Goal: Task Accomplishment & Management: Use online tool/utility

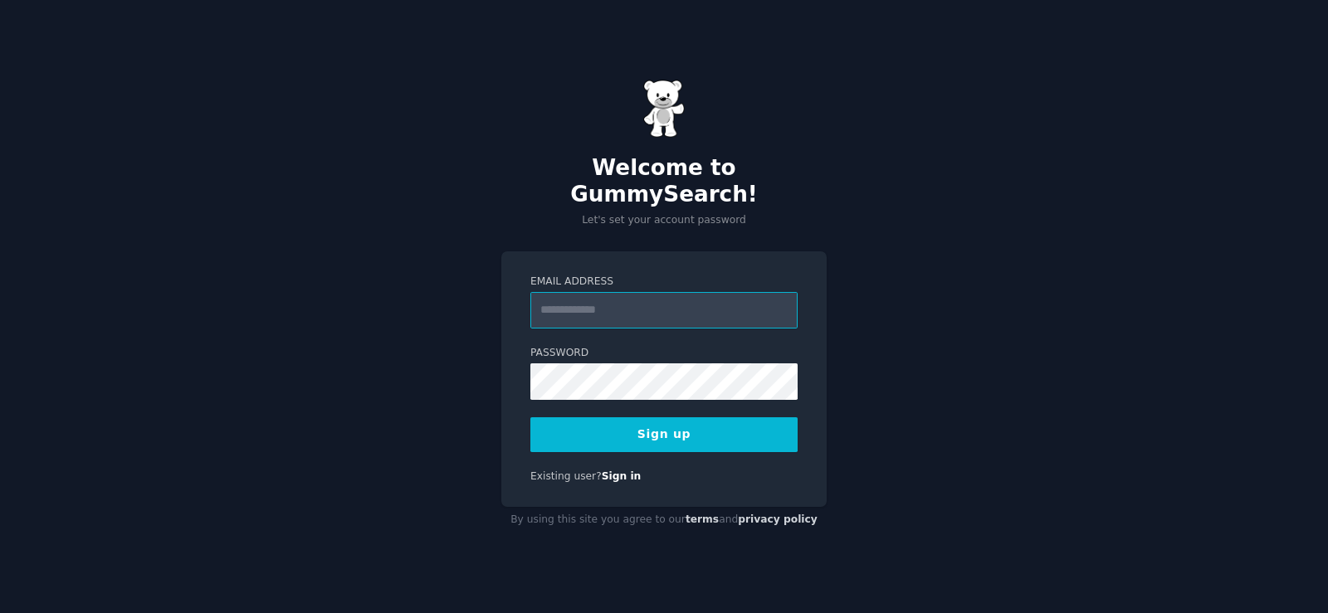
click at [557, 303] on input "Email Address" at bounding box center [663, 310] width 267 height 37
type input "**********"
click at [618, 441] on div "**********" at bounding box center [663, 379] width 325 height 256
click at [621, 427] on button "Sign up" at bounding box center [663, 434] width 267 height 35
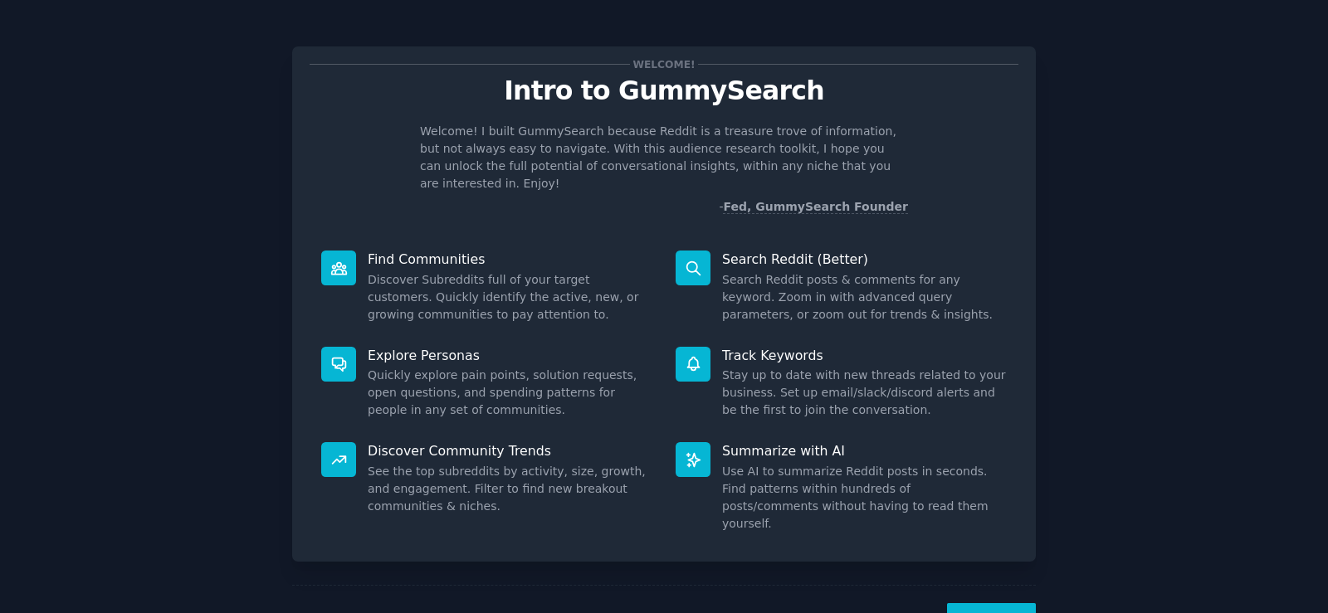
click at [994, 603] on button "Next" at bounding box center [991, 623] width 89 height 41
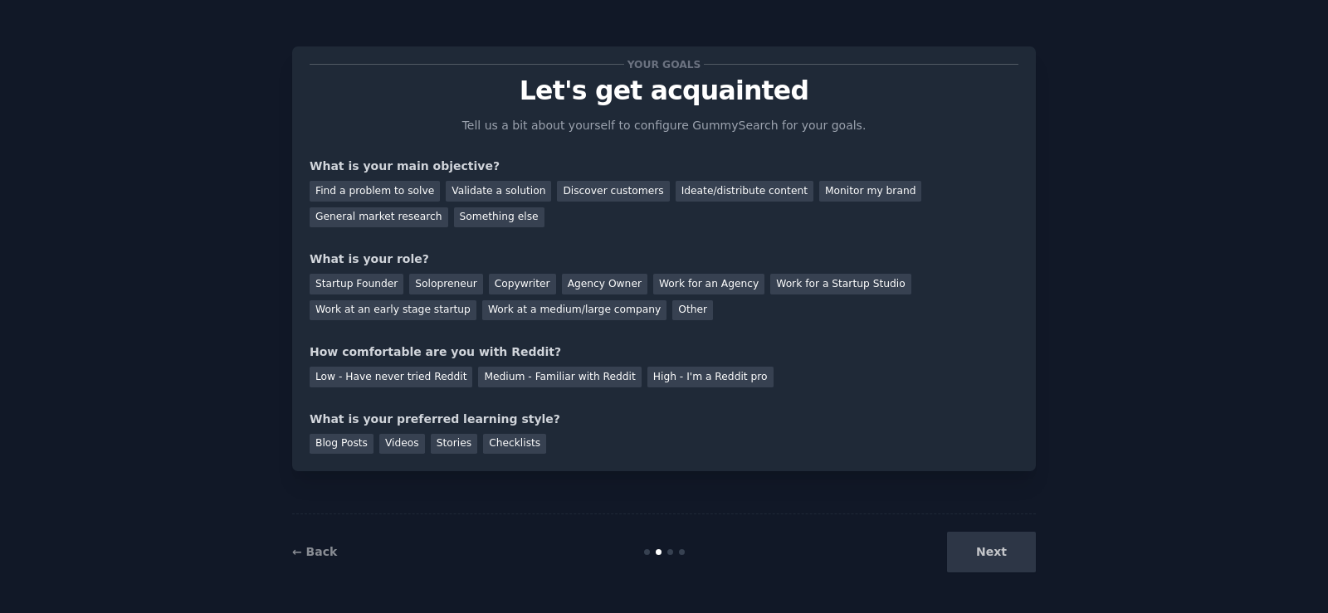
click at [1008, 562] on div "Next" at bounding box center [911, 552] width 248 height 41
click at [579, 188] on div "Discover customers" at bounding box center [613, 191] width 112 height 21
click at [448, 207] on div "General market research" at bounding box center [378, 217] width 139 height 21
click at [607, 192] on div "Discover customers" at bounding box center [613, 191] width 112 height 21
click at [672, 285] on div "Work for an Agency" at bounding box center [708, 284] width 111 height 21
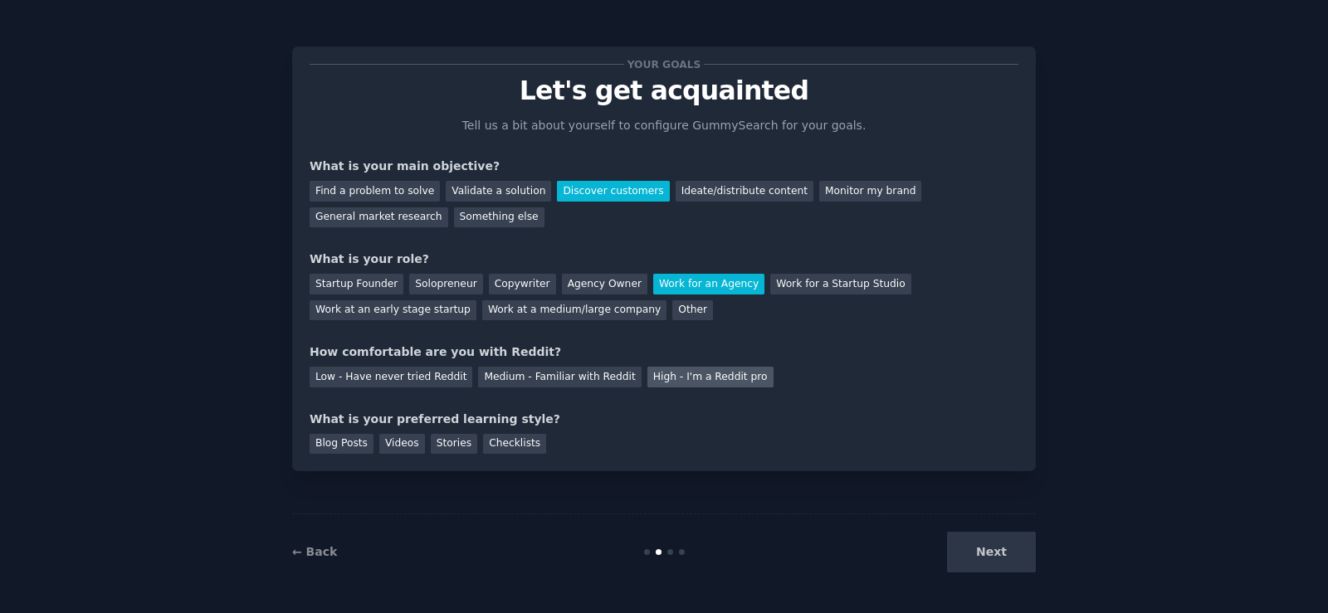
click at [647, 374] on div "High - I'm a Reddit pro" at bounding box center [710, 377] width 126 height 21
click at [483, 448] on div "Checklists" at bounding box center [514, 444] width 63 height 21
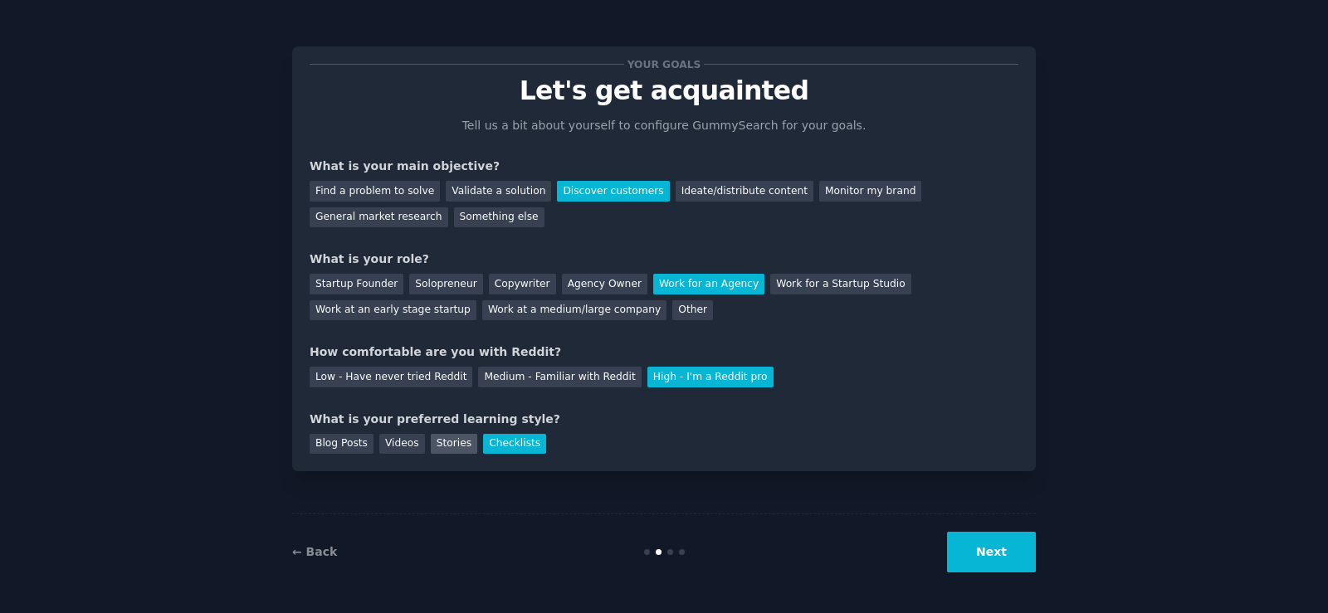
click at [431, 447] on div "Stories" at bounding box center [454, 444] width 46 height 21
click at [994, 565] on button "Next" at bounding box center [991, 552] width 89 height 41
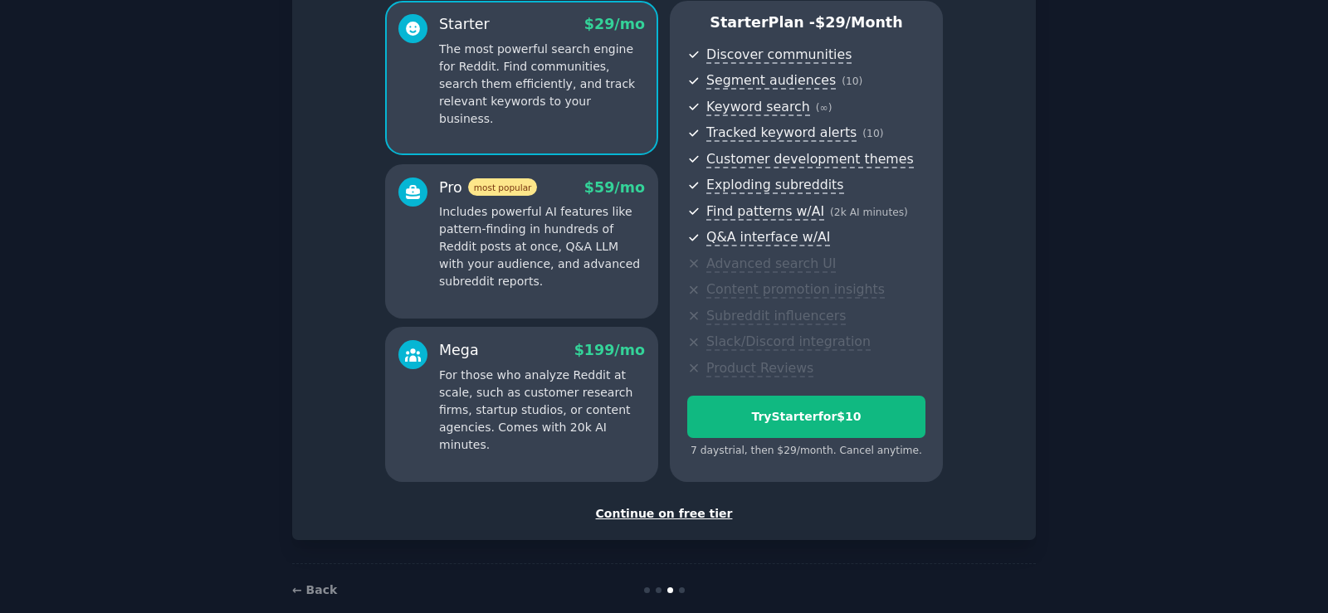
scroll to position [174, 0]
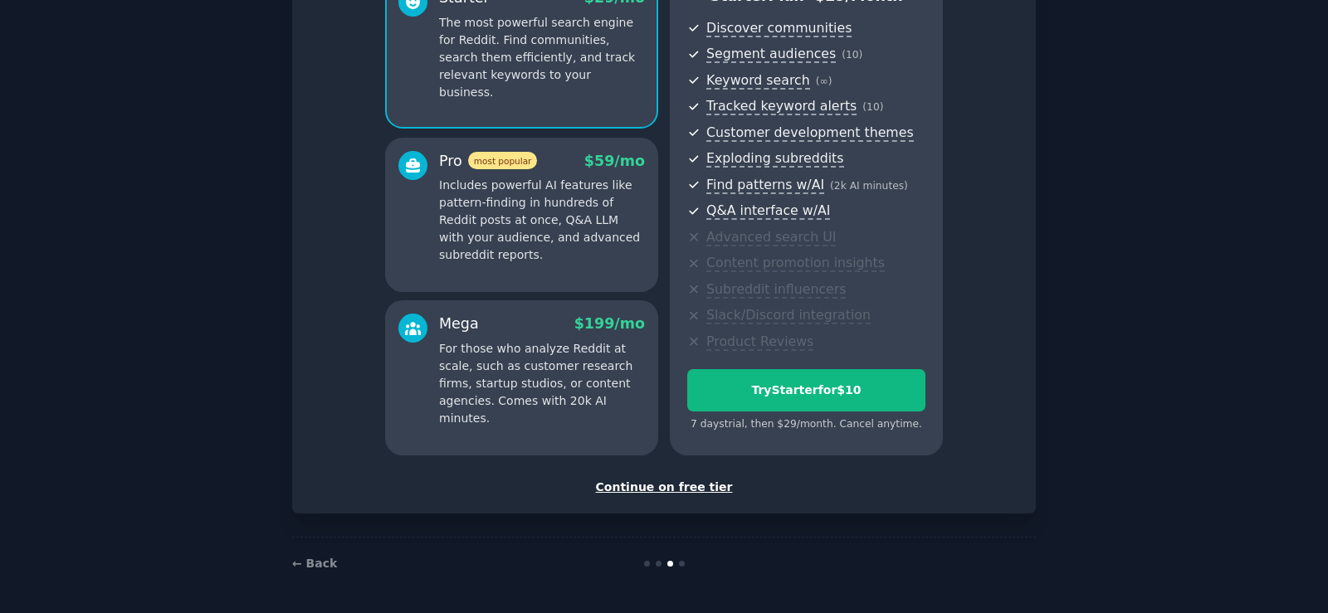
click at [666, 483] on div "Continue on free tier" at bounding box center [663, 487] width 709 height 17
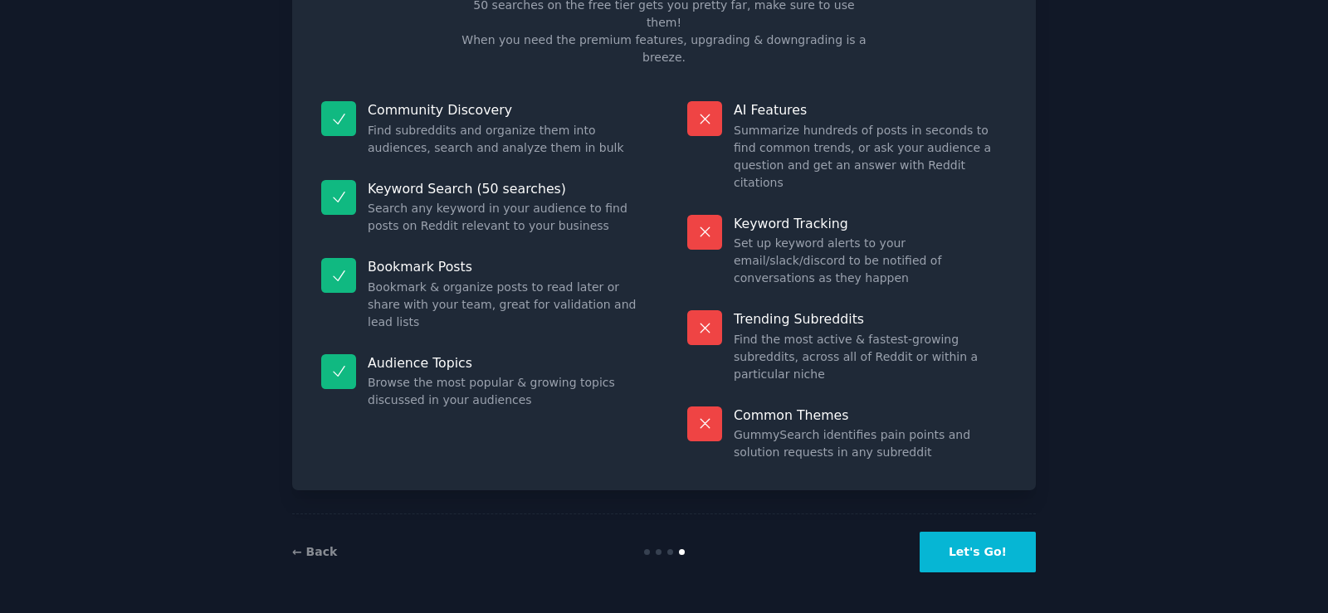
scroll to position [33, 0]
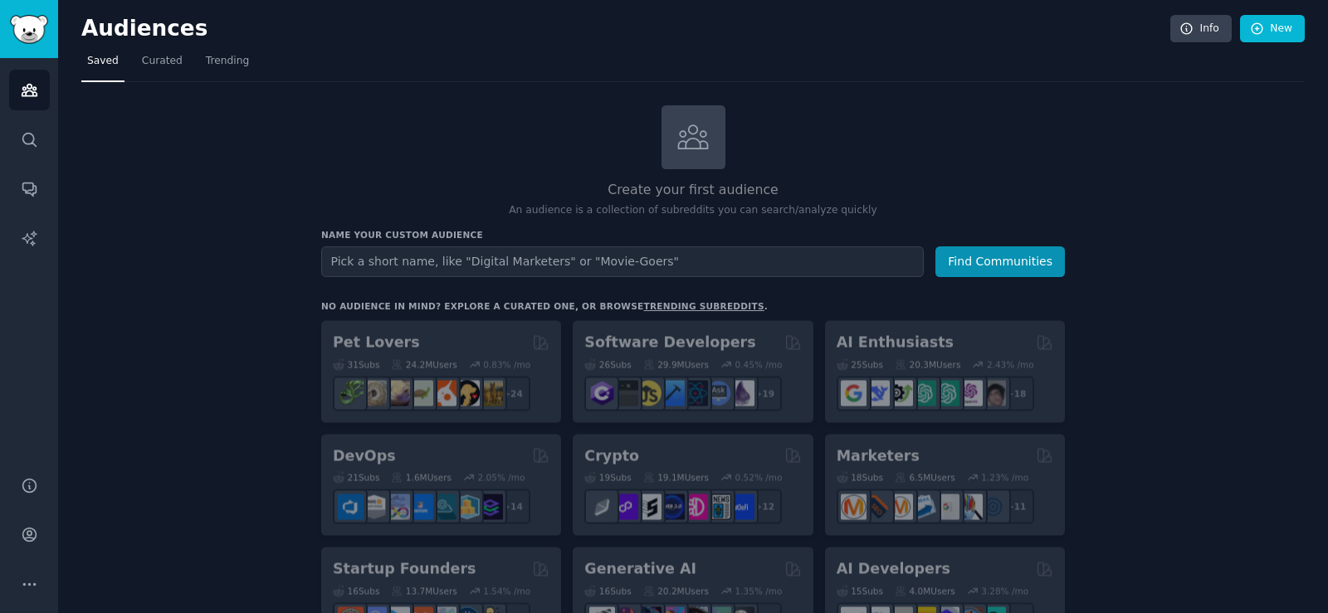
click at [518, 252] on input "text" at bounding box center [622, 261] width 602 height 31
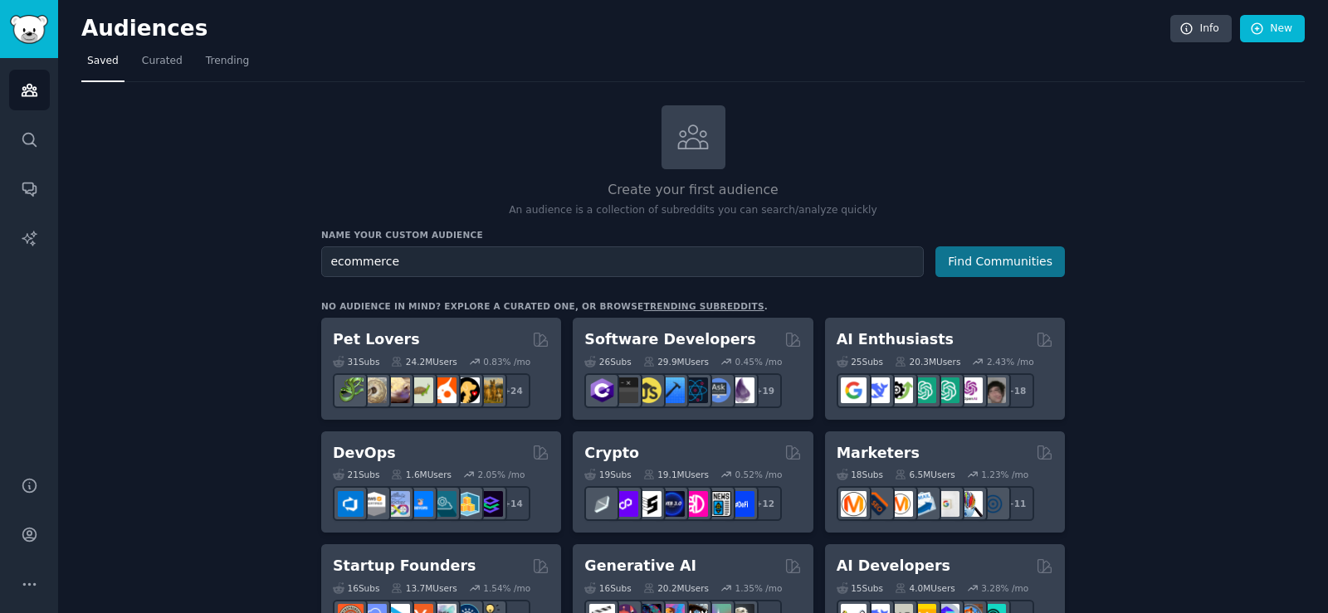
type input "ecommerce"
click at [994, 260] on button "Find Communities" at bounding box center [999, 261] width 129 height 31
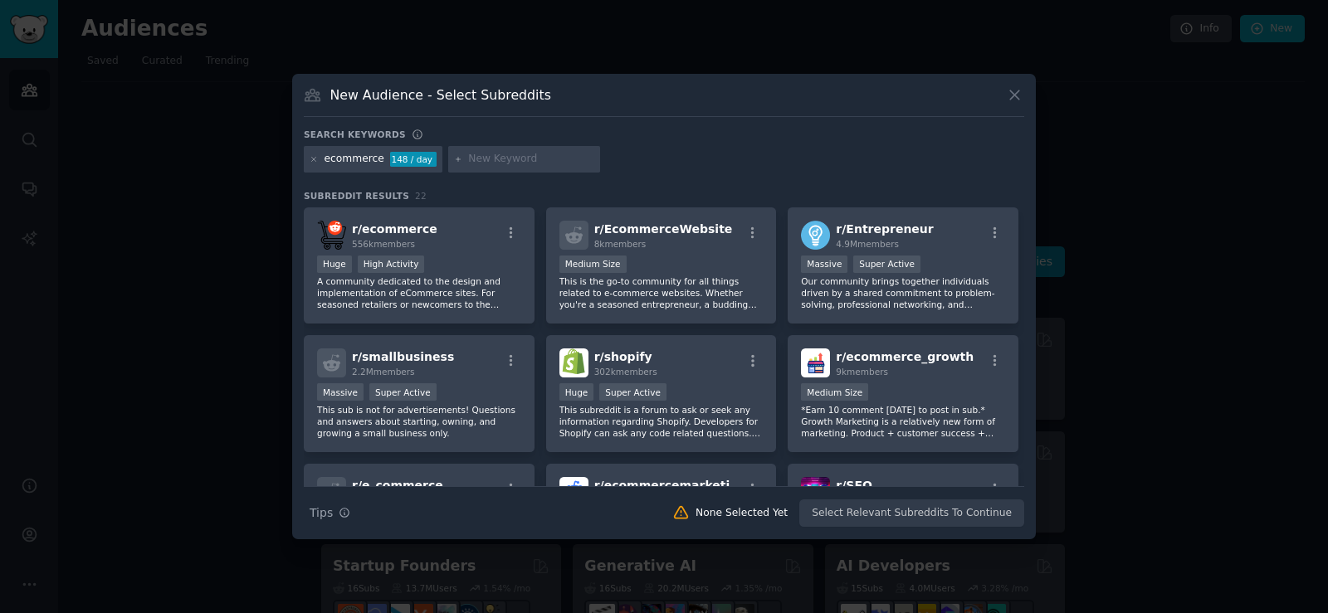
click at [496, 158] on input "text" at bounding box center [531, 159] width 126 height 15
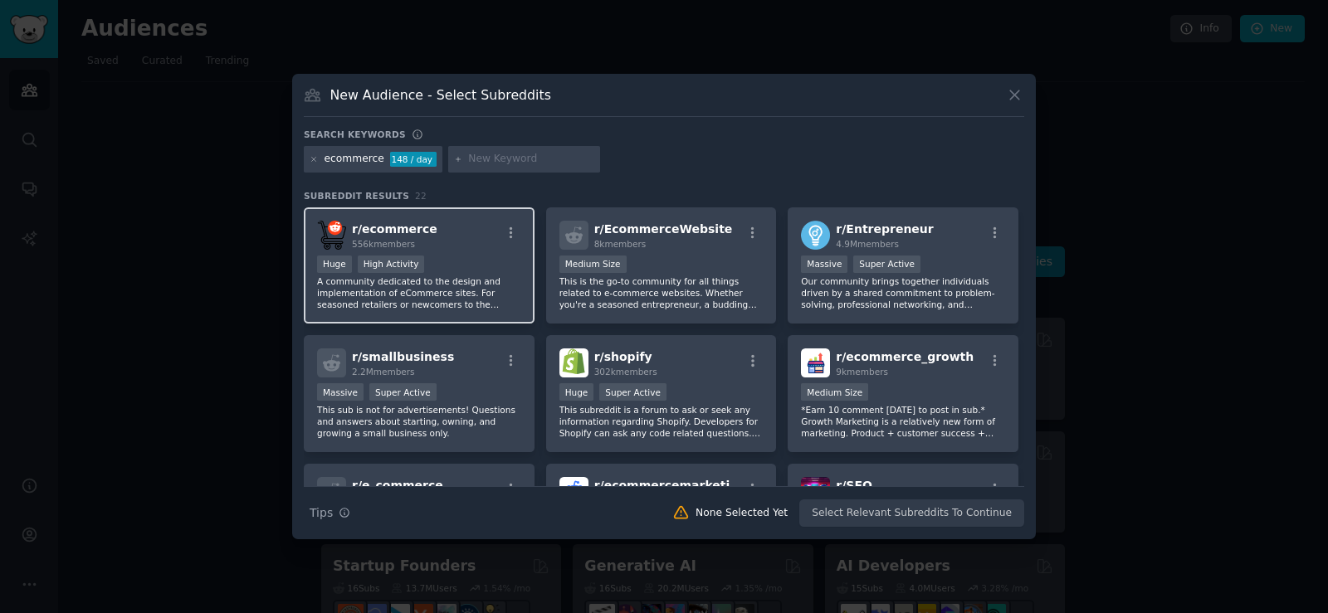
click at [482, 269] on div "Huge High Activity" at bounding box center [419, 266] width 204 height 21
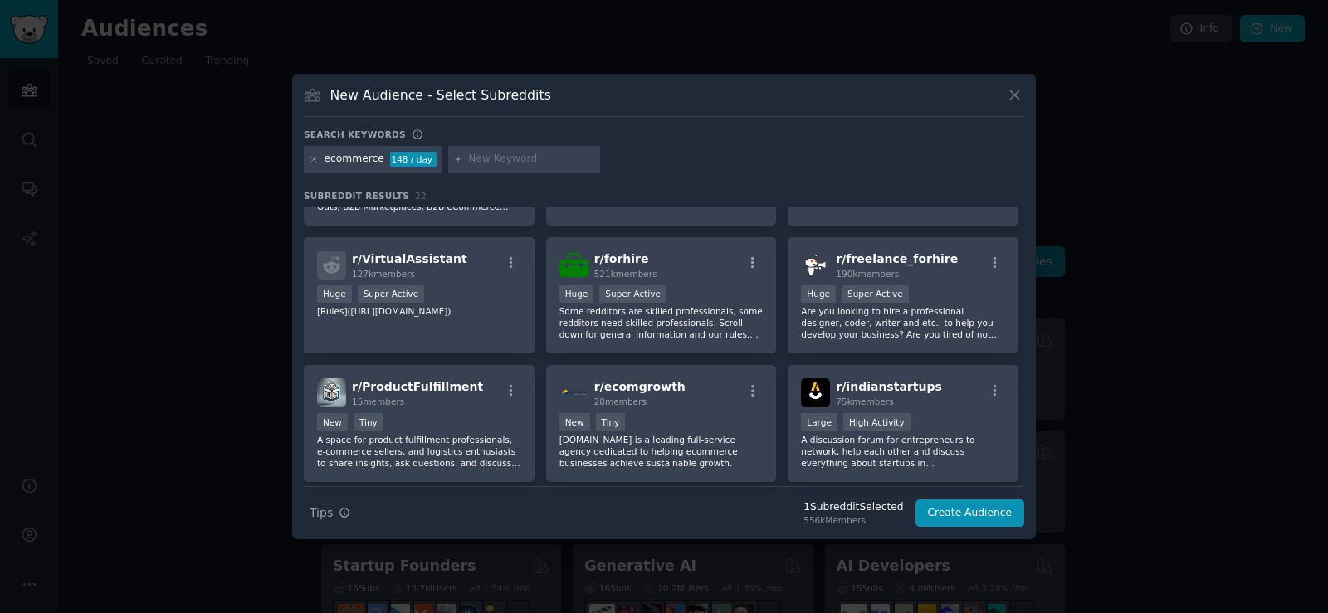
scroll to position [498, 0]
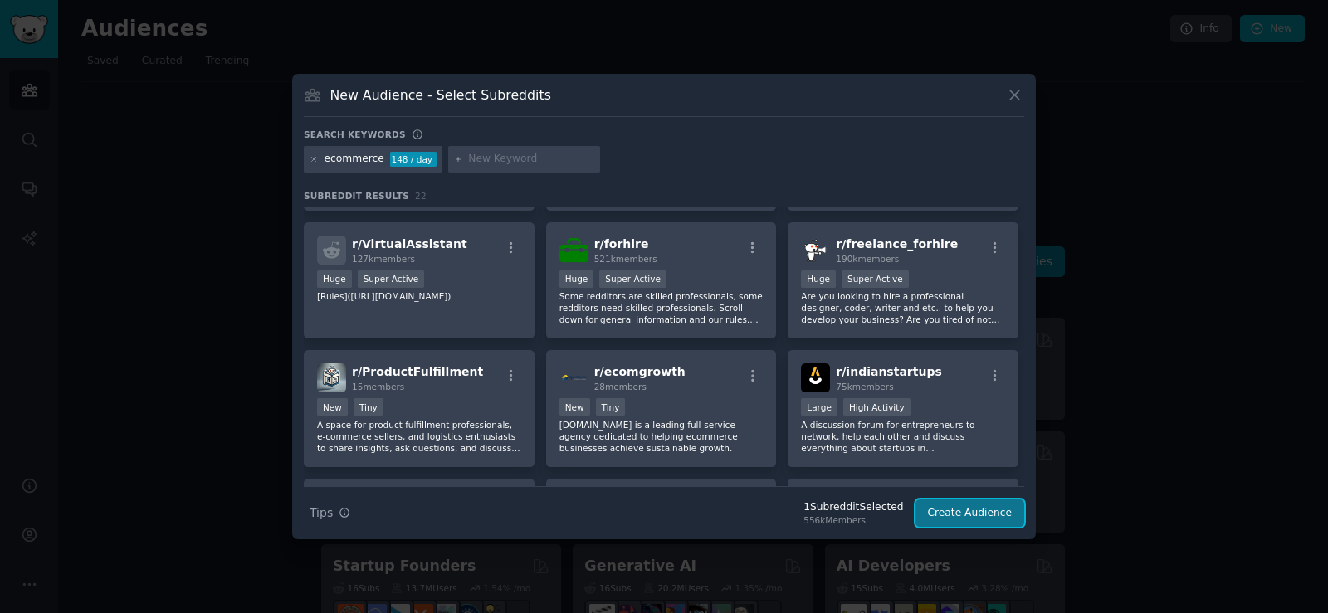
click at [969, 512] on button "Create Audience" at bounding box center [970, 514] width 110 height 28
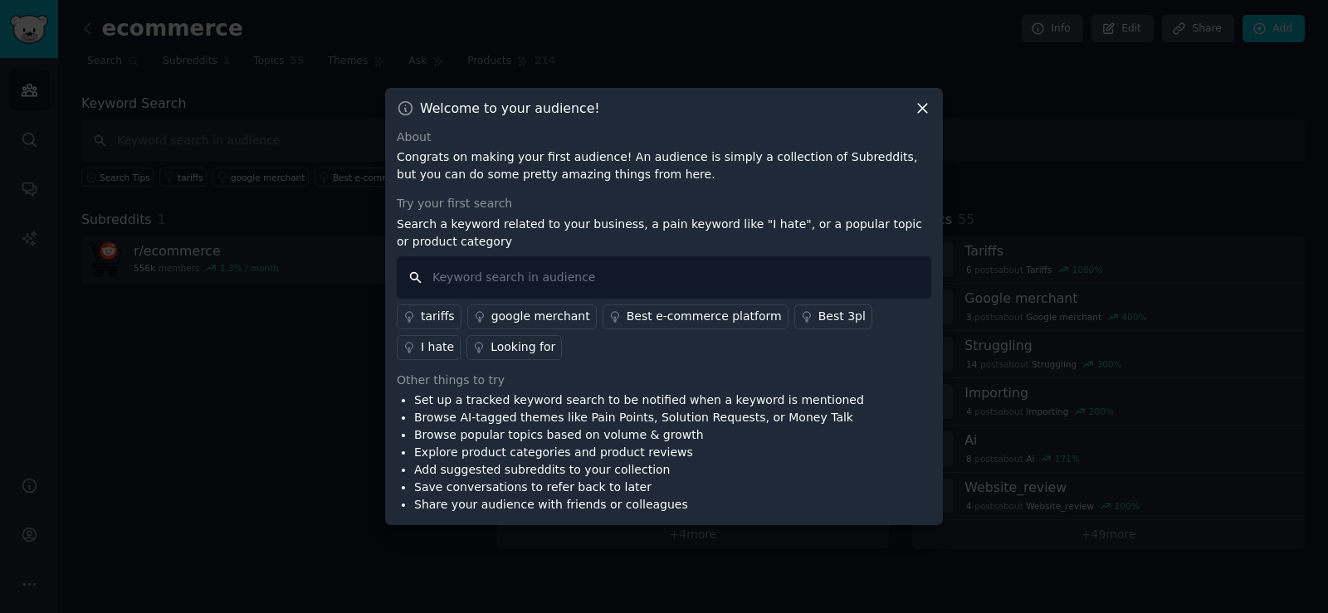
click at [534, 275] on input "text" at bounding box center [664, 277] width 534 height 42
type input "UK"
click at [779, 379] on div "Other things to try" at bounding box center [664, 380] width 534 height 17
click at [563, 275] on input "UK" at bounding box center [664, 277] width 534 height 42
